Goal: Task Accomplishment & Management: Use online tool/utility

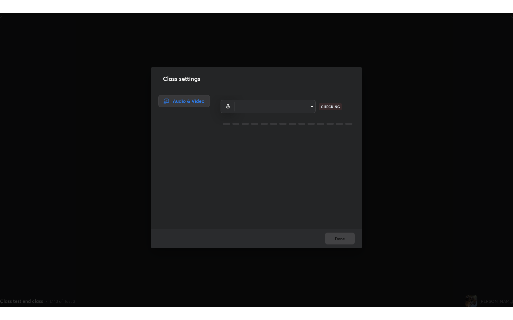
scroll to position [294, 512]
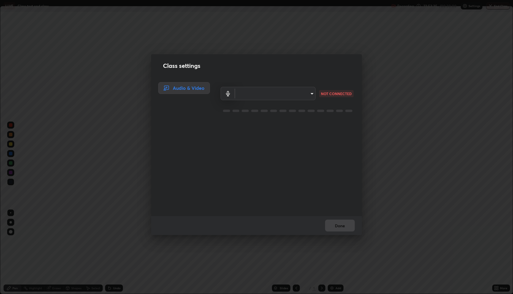
click at [270, 93] on body "Erase all LIVE Class test end class Recording 23:53:35 / 00:30:00 Settings End …" at bounding box center [256, 147] width 513 height 294
click at [270, 93] on li at bounding box center [273, 94] width 80 height 4
click at [263, 90] on body "Erase all LIVE Class test end class Recording 23:53:37 / 00:30:00 Settings End …" at bounding box center [256, 147] width 513 height 294
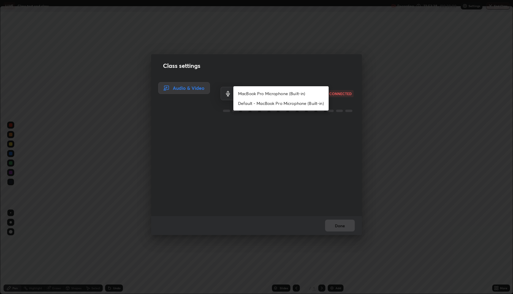
click at [262, 95] on li "MacBook Pro Microphone (Built-in)" at bounding box center [280, 94] width 95 height 10
type input "3d5b829c2adf48aeef7e707fd97482fd3861447893e2114aa9aef8dd6088b80c"
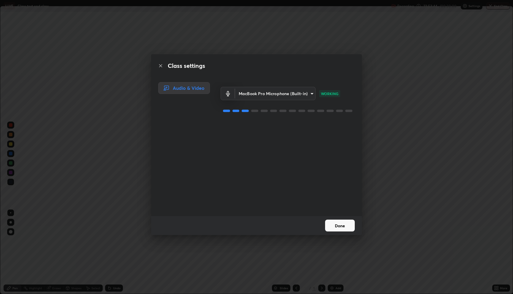
click at [341, 225] on button "Done" at bounding box center [340, 226] width 30 height 12
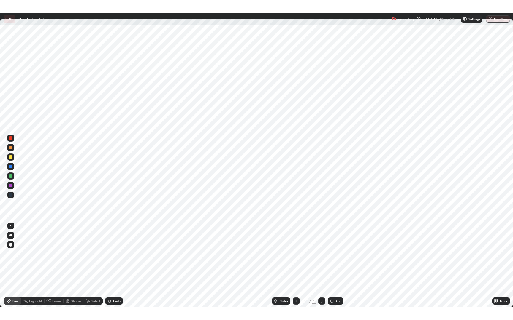
scroll to position [320, 513]
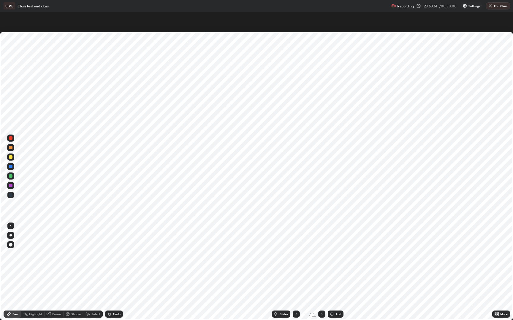
click at [497, 7] on button "End Class" at bounding box center [498, 5] width 24 height 7
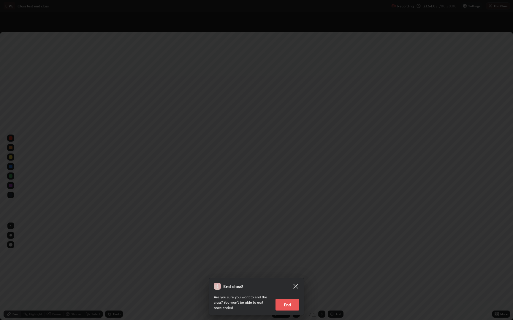
click at [298, 284] on icon at bounding box center [295, 286] width 7 height 7
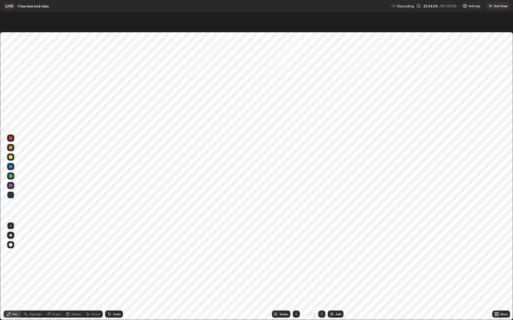
click at [493, 5] on button "End Class" at bounding box center [498, 5] width 24 height 7
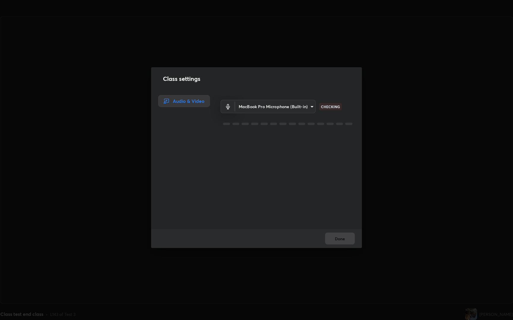
scroll to position [320, 512]
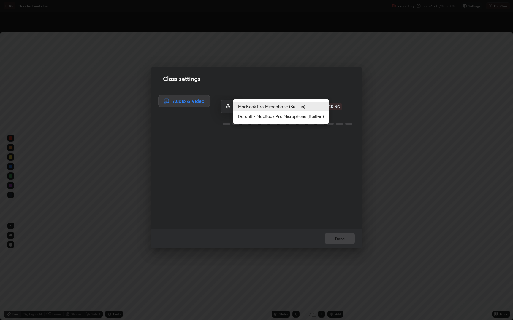
click at [277, 105] on body "Erase all LIVE Class test end class Recording 23:54:23 / 00:30:00 Settings End …" at bounding box center [256, 160] width 513 height 320
click at [277, 106] on li "MacBook Pro Microphone (Built-in)" at bounding box center [280, 107] width 95 height 10
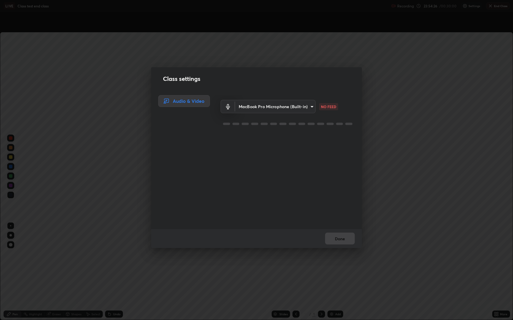
click at [274, 106] on body "Erase all LIVE Class test end class Recording 23:54:26 / 00:30:00 Settings End …" at bounding box center [256, 160] width 513 height 320
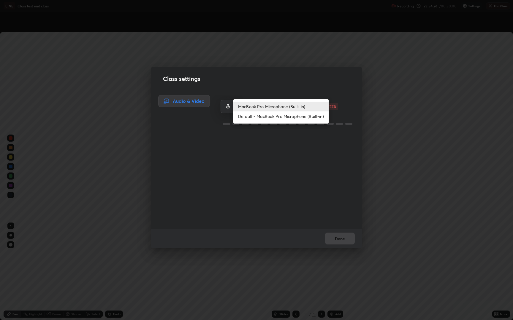
click at [273, 119] on li "Default - MacBook Pro Microphone (Built-in)" at bounding box center [280, 117] width 95 height 10
type input "default"
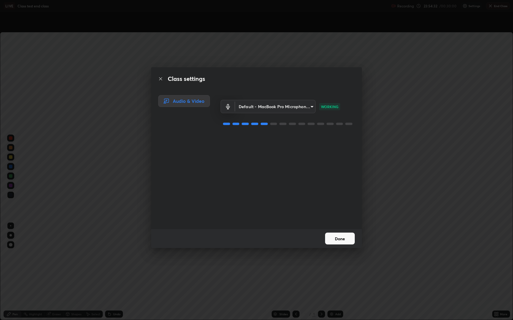
click at [348, 240] on button "Done" at bounding box center [340, 239] width 30 height 12
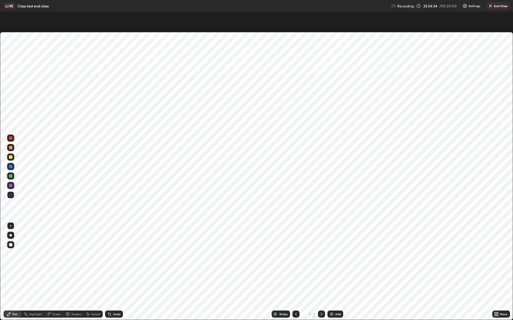
click at [497, 6] on button "End Class" at bounding box center [498, 5] width 24 height 7
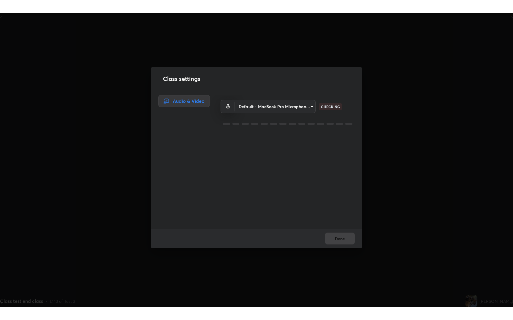
scroll to position [294, 512]
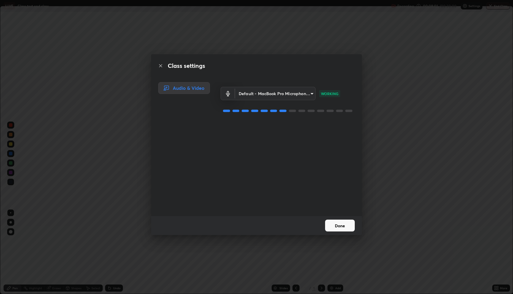
click at [343, 229] on button "Done" at bounding box center [340, 226] width 30 height 12
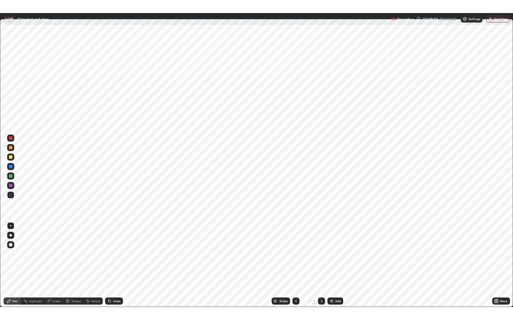
scroll to position [320, 513]
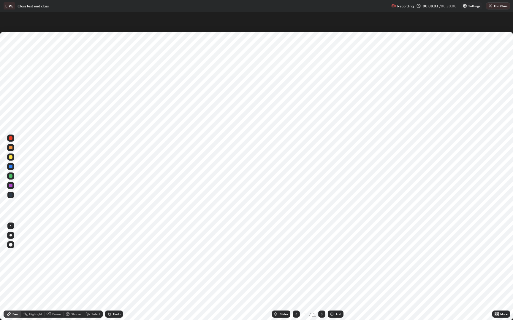
click at [494, 7] on button "End Class" at bounding box center [498, 5] width 24 height 7
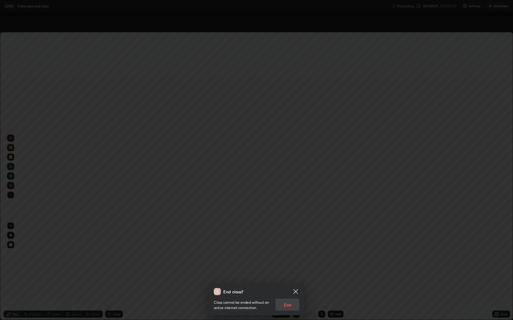
click at [297, 291] on icon at bounding box center [295, 291] width 7 height 7
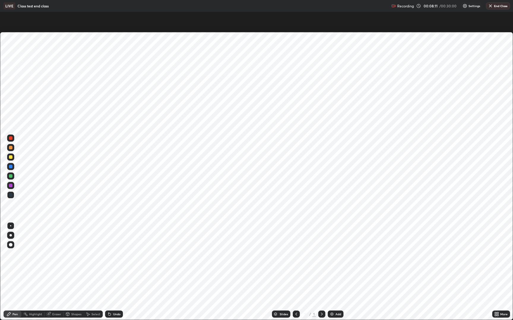
click at [495, 7] on button "End Class" at bounding box center [498, 5] width 24 height 7
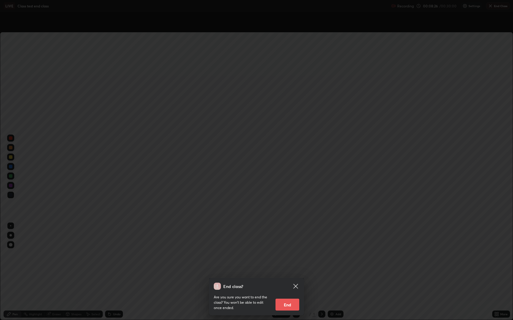
click at [294, 285] on icon at bounding box center [295, 286] width 4 height 4
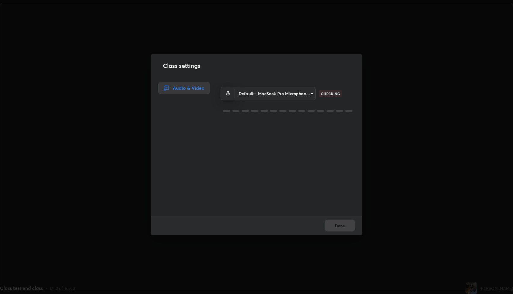
scroll to position [294, 512]
